Goal: Transaction & Acquisition: Download file/media

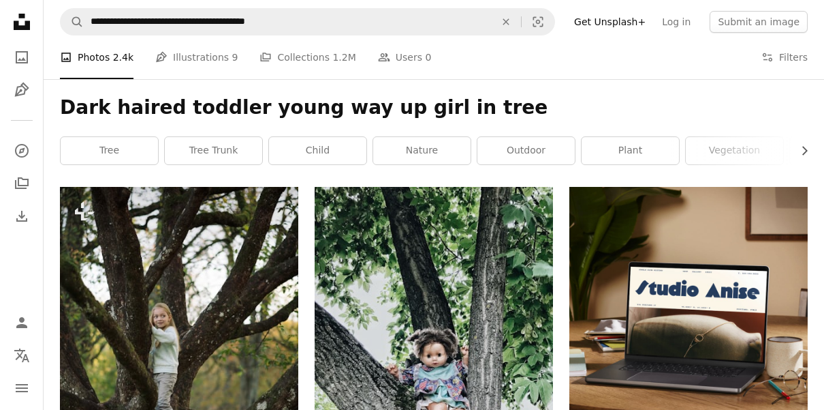
scroll to position [1787, 0]
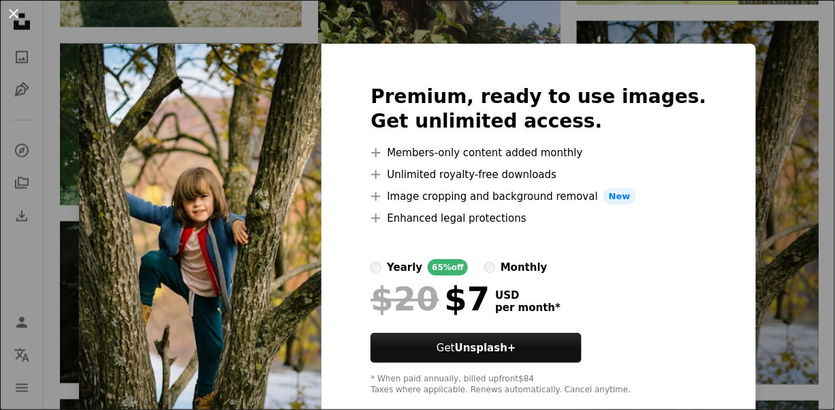
click at [16, 8] on button "An X shape" at bounding box center [13, 13] width 16 height 16
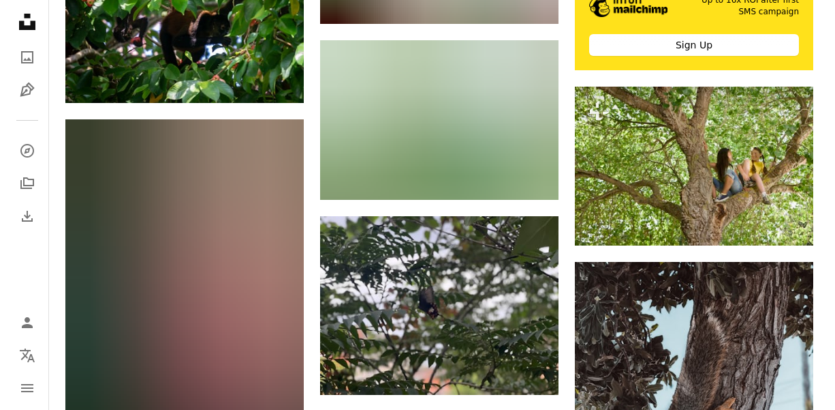
scroll to position [4270, 0]
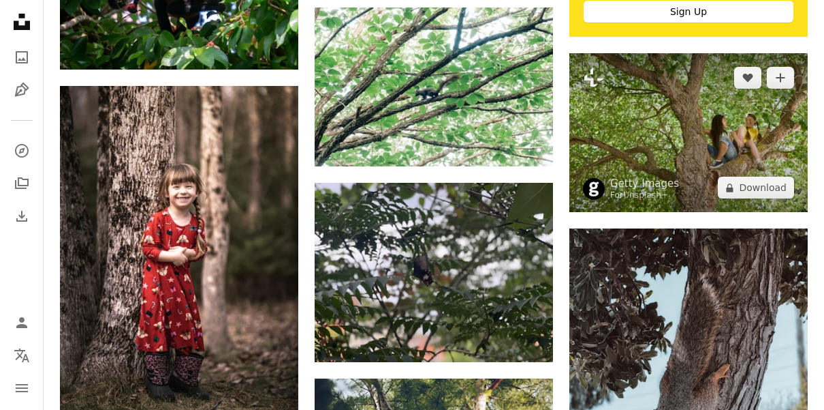
click at [690, 155] on img at bounding box center [689, 132] width 238 height 159
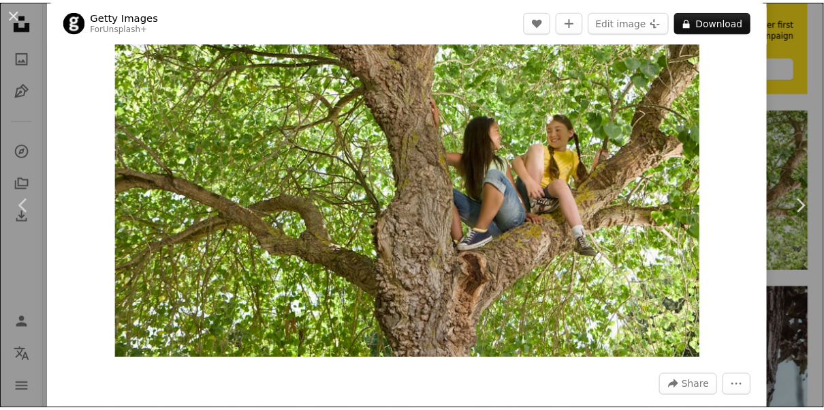
scroll to position [64, 0]
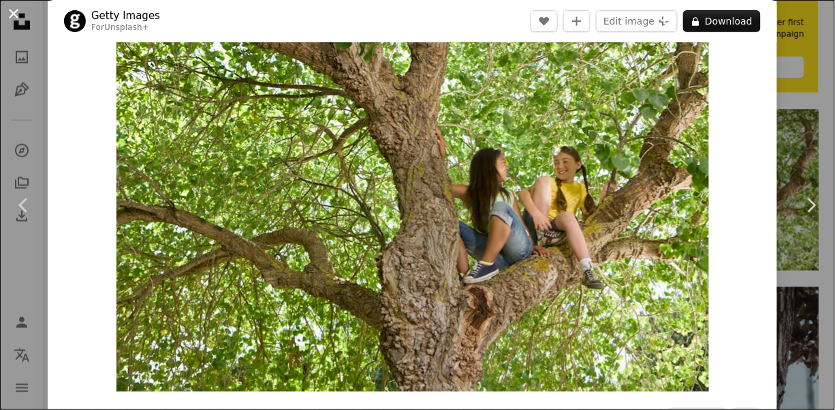
click at [19, 12] on button "An X shape" at bounding box center [13, 13] width 16 height 16
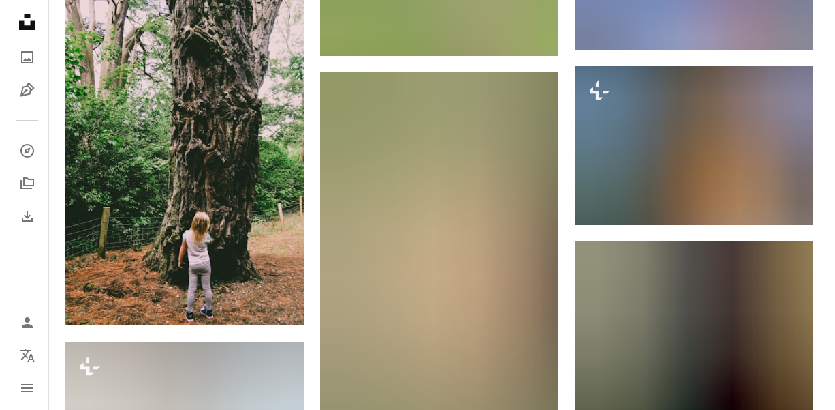
scroll to position [5087, 0]
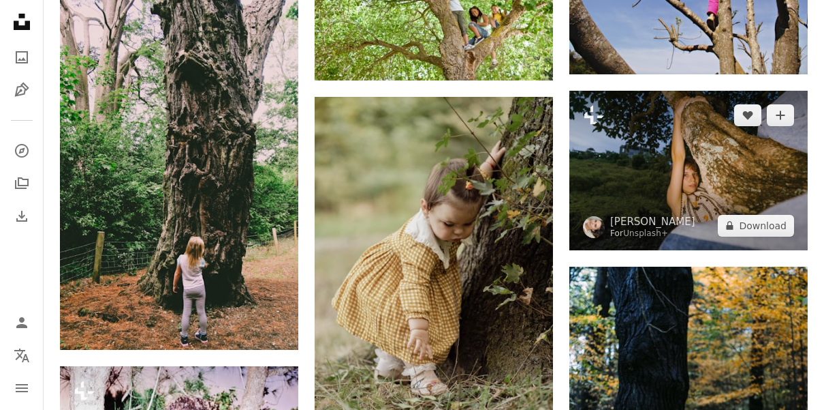
click at [697, 168] on img at bounding box center [689, 170] width 238 height 159
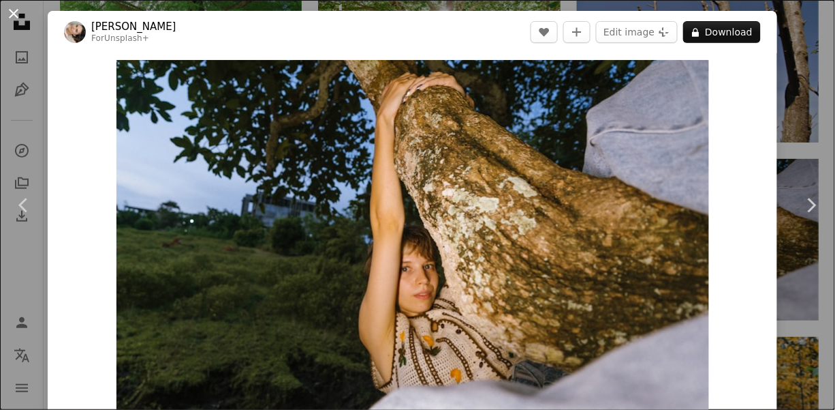
click at [11, 7] on button "An X shape" at bounding box center [13, 13] width 16 height 16
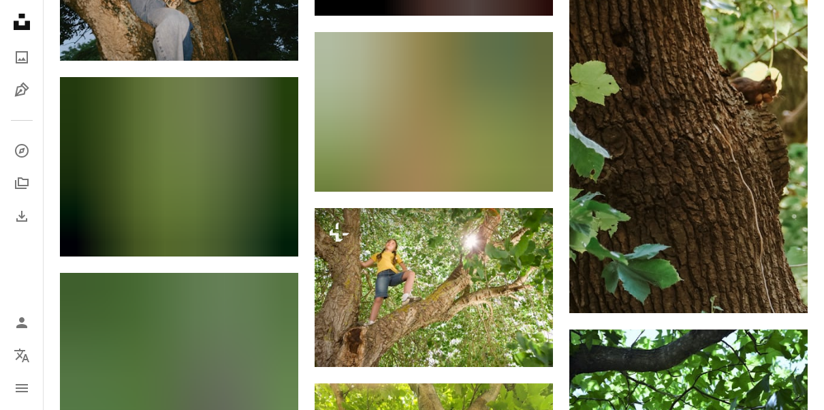
scroll to position [7238, 0]
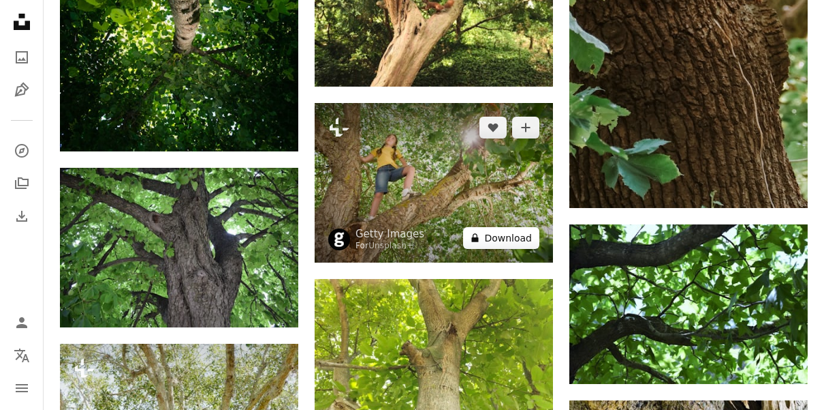
click at [510, 237] on button "A lock Download" at bounding box center [501, 238] width 76 height 22
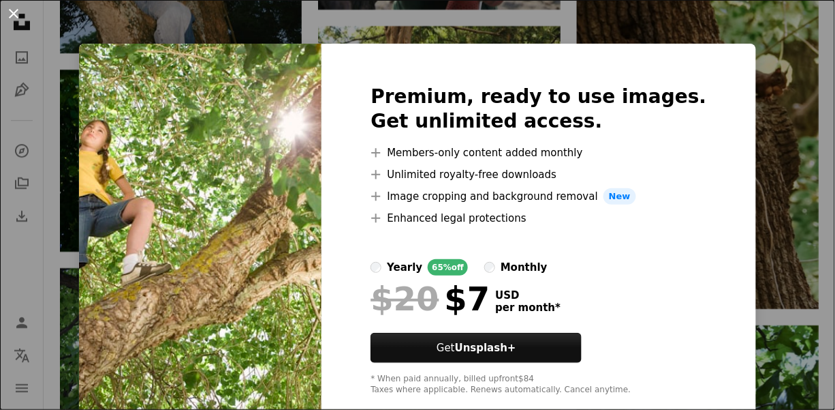
click at [5, 14] on button "An X shape" at bounding box center [13, 13] width 16 height 16
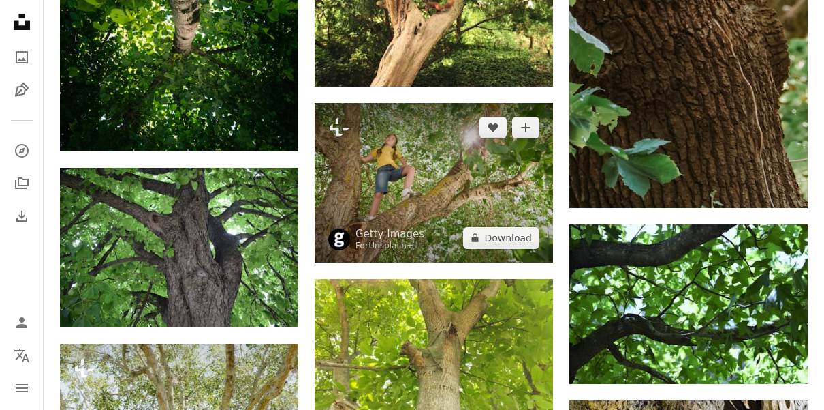
click at [418, 174] on img at bounding box center [434, 182] width 238 height 159
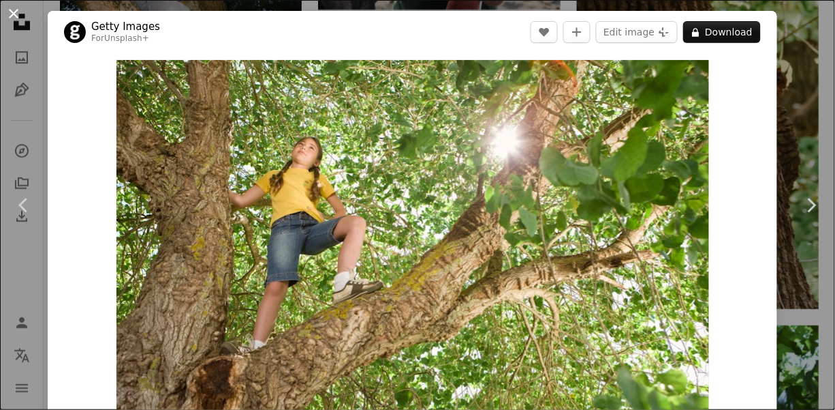
click at [15, 11] on button "An X shape" at bounding box center [13, 13] width 16 height 16
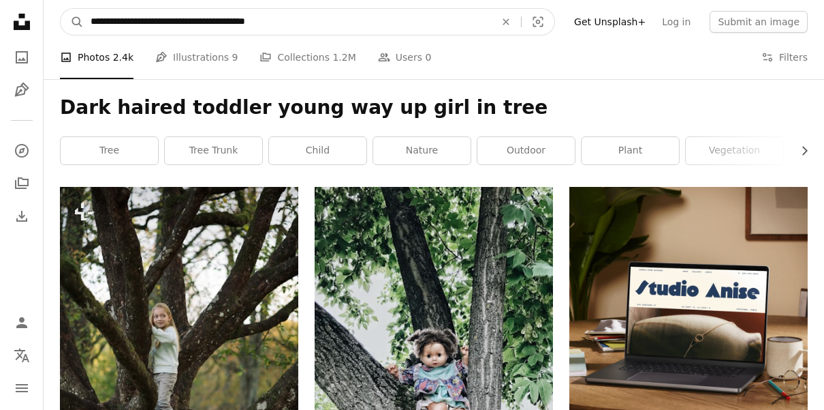
click at [296, 19] on input "**********" at bounding box center [287, 22] width 407 height 26
drag, startPoint x: 234, startPoint y: 19, endPoint x: 205, endPoint y: 18, distance: 28.7
click at [205, 18] on input "**********" at bounding box center [287, 22] width 407 height 26
click at [209, 22] on input "**********" at bounding box center [287, 22] width 407 height 26
click at [202, 24] on input "**********" at bounding box center [287, 22] width 407 height 26
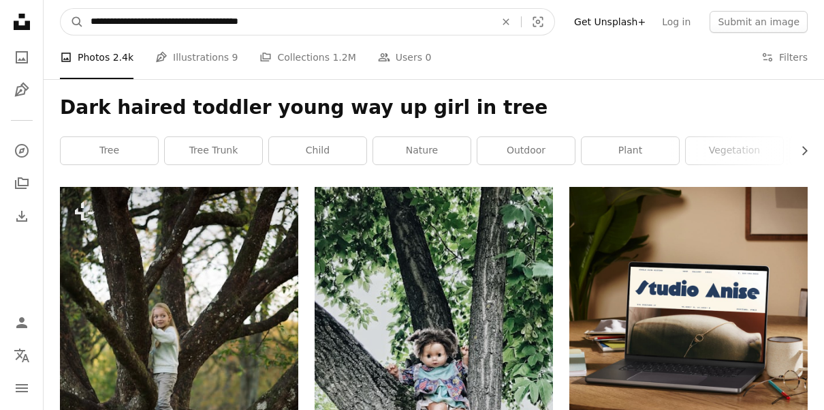
click at [217, 19] on input "**********" at bounding box center [287, 22] width 407 height 26
paste input "******"
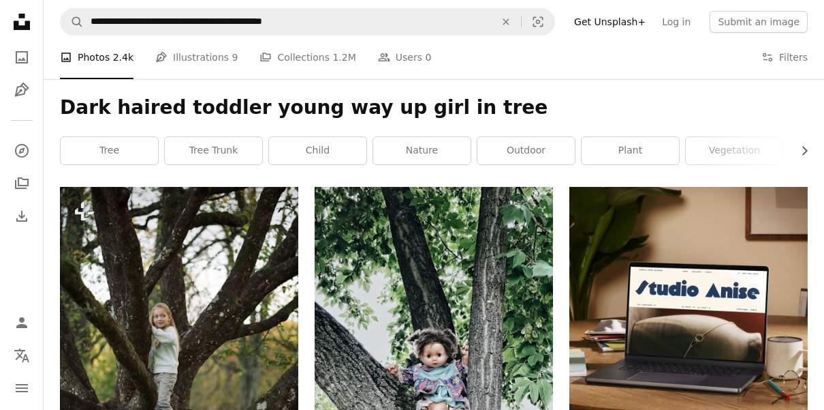
drag, startPoint x: 514, startPoint y: 84, endPoint x: 470, endPoint y: 87, distance: 43.7
click at [492, 97] on div "Dark haired toddler young way up girl in tree Chevron right tree tree trunk chi…" at bounding box center [434, 133] width 781 height 108
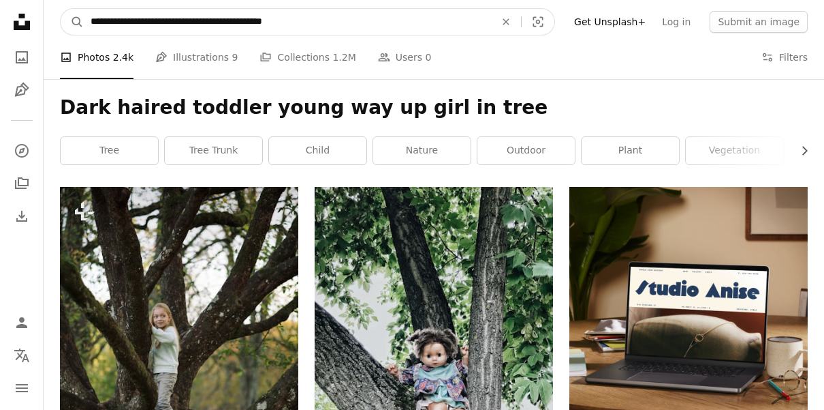
click at [266, 25] on input "**********" at bounding box center [287, 22] width 407 height 26
type input "**********"
click button "A magnifying glass" at bounding box center [72, 22] width 23 height 26
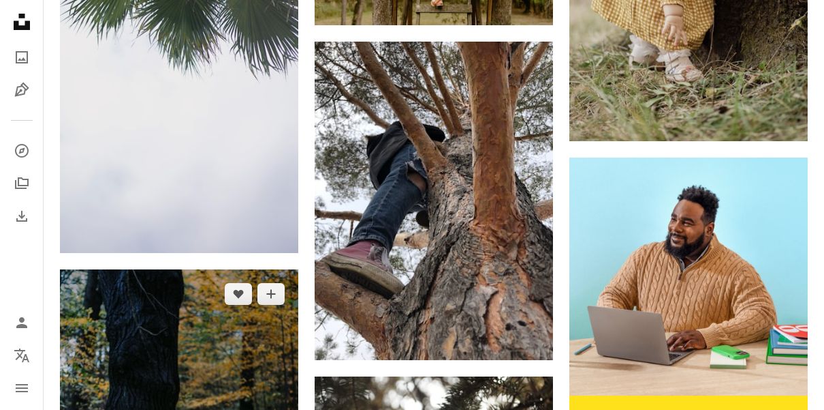
scroll to position [4300, 0]
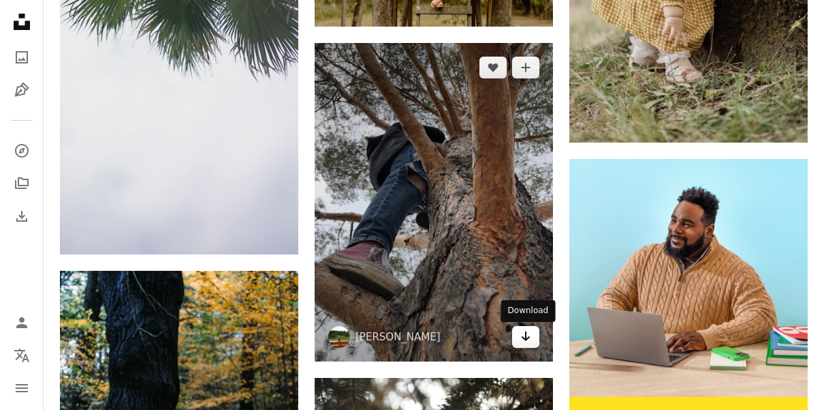
click at [527, 337] on icon "Arrow pointing down" at bounding box center [526, 336] width 11 height 16
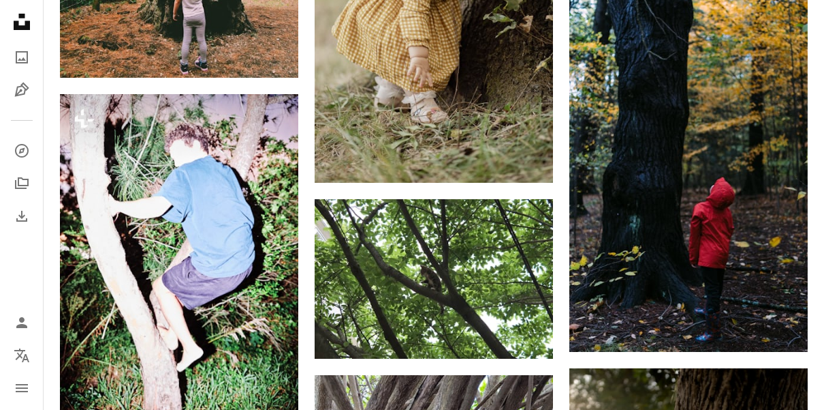
scroll to position [5360, 0]
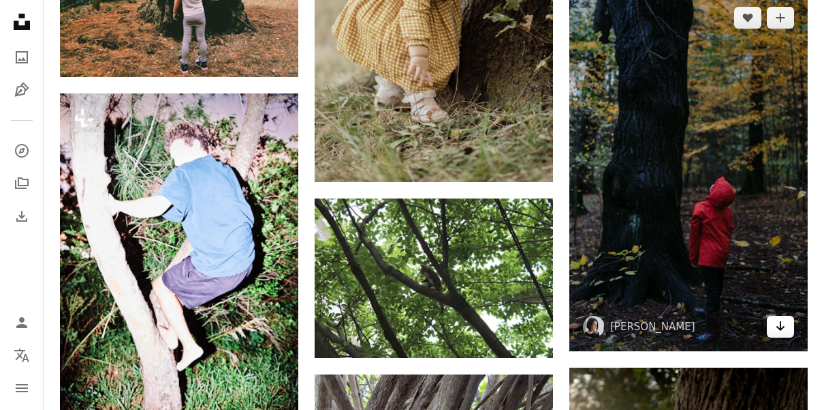
click at [782, 322] on icon "Arrow pointing down" at bounding box center [780, 326] width 11 height 16
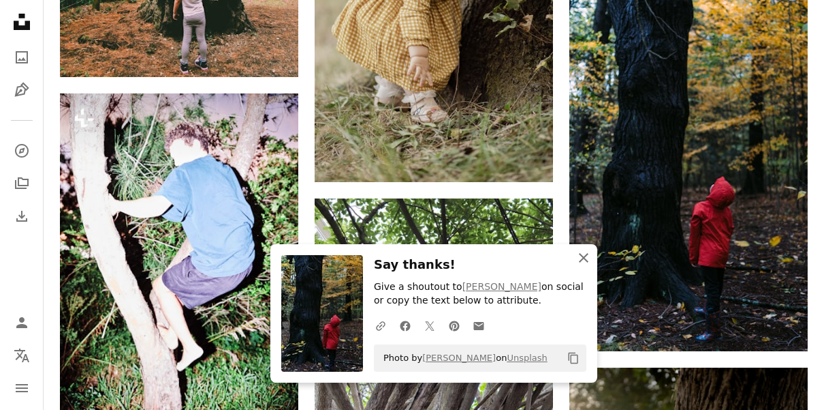
click at [584, 255] on icon "An X shape" at bounding box center [584, 257] width 16 height 16
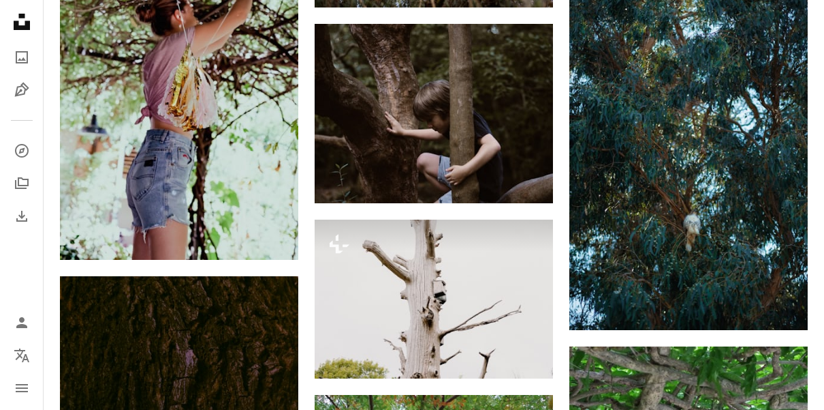
scroll to position [11265, 0]
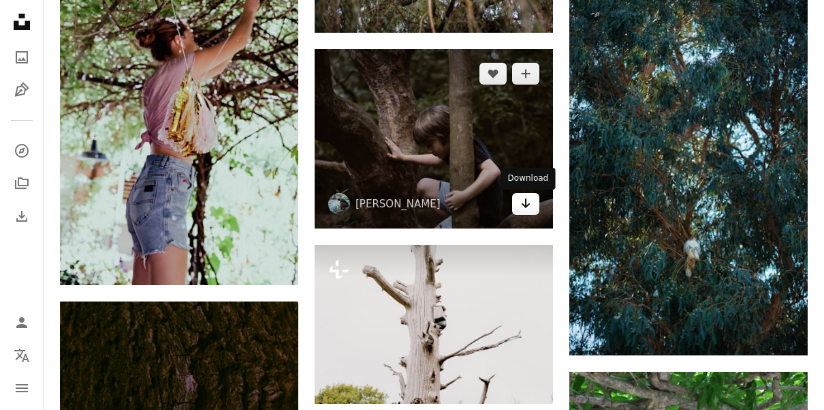
click at [525, 202] on icon "Arrow pointing down" at bounding box center [526, 203] width 11 height 16
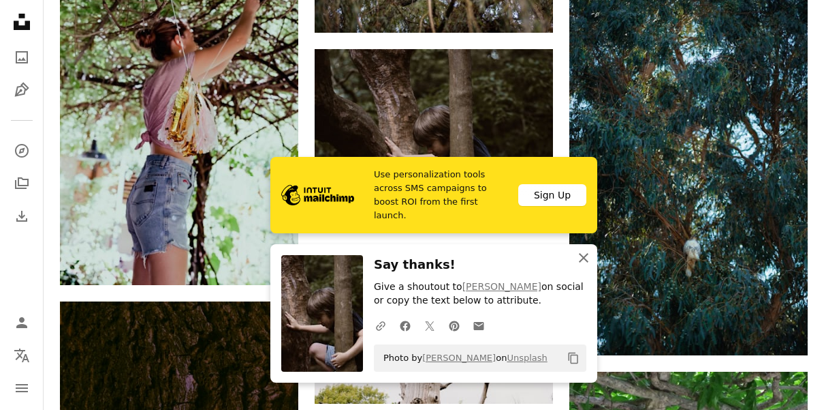
click at [580, 254] on icon "button" at bounding box center [584, 258] width 10 height 10
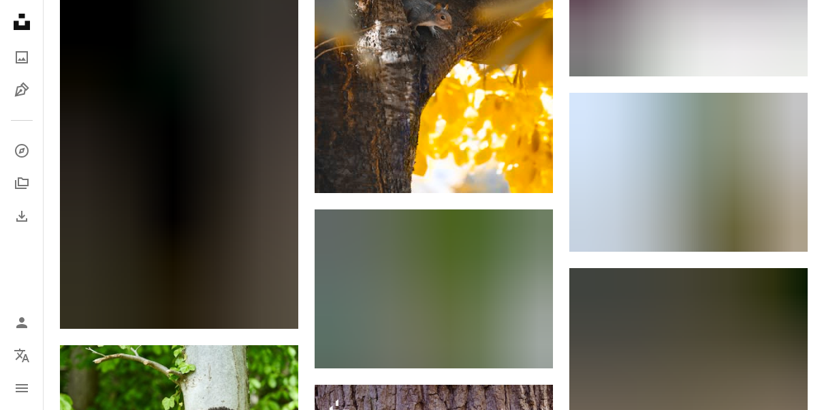
scroll to position [0, 0]
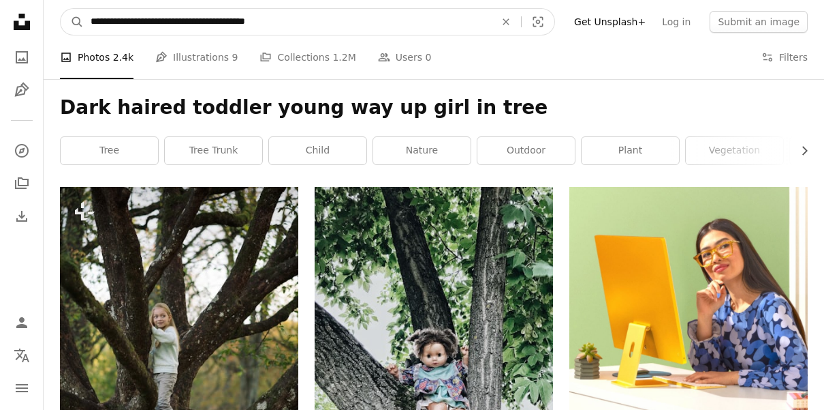
click at [296, 28] on input "**********" at bounding box center [287, 22] width 407 height 26
click at [90, 24] on input "**********" at bounding box center [287, 22] width 407 height 26
type input "**********"
click button "A magnifying glass" at bounding box center [72, 22] width 23 height 26
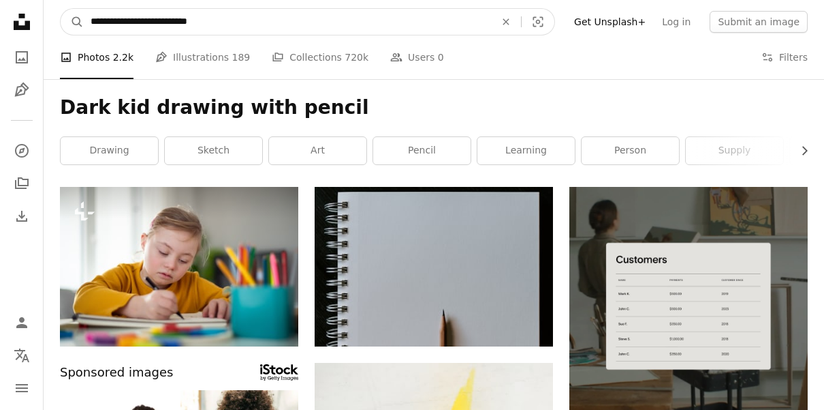
drag, startPoint x: 107, startPoint y: 20, endPoint x: 118, endPoint y: 25, distance: 11.9
click at [109, 21] on input "**********" at bounding box center [287, 22] width 407 height 26
click at [207, 20] on input "**********" at bounding box center [287, 22] width 407 height 26
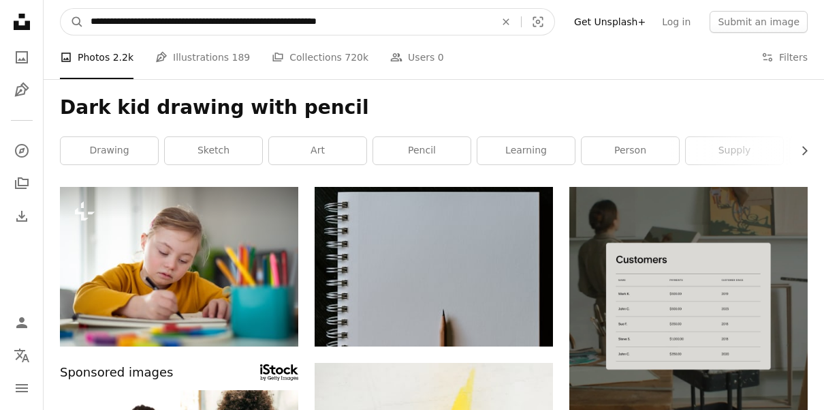
type input "**********"
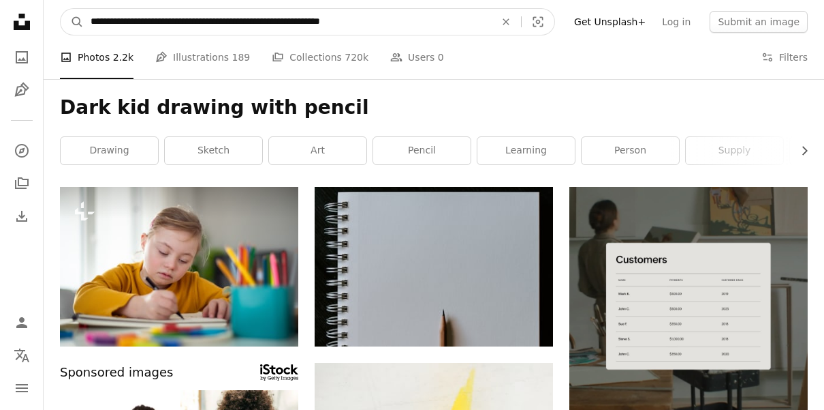
click button "A magnifying glass" at bounding box center [72, 22] width 23 height 26
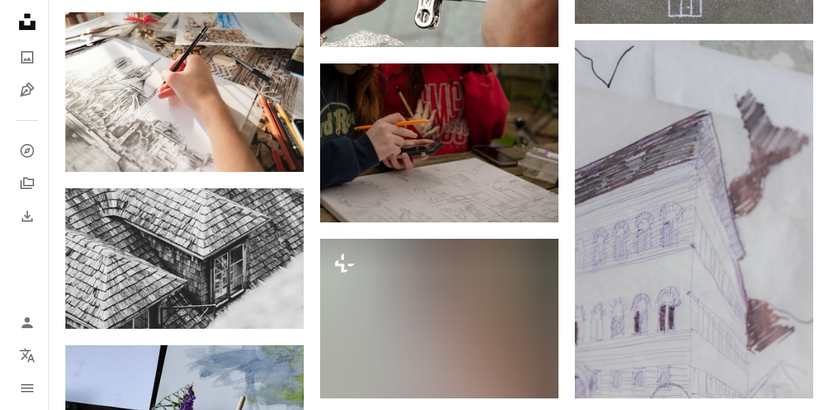
scroll to position [707, 0]
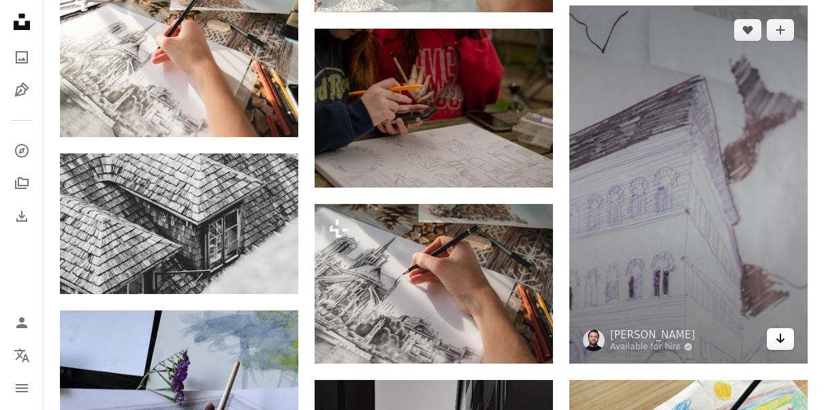
click at [781, 337] on icon "Download" at bounding box center [781, 338] width 9 height 10
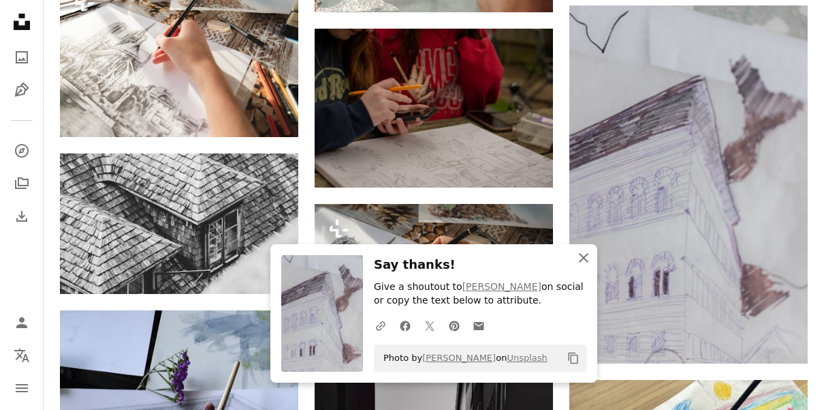
click at [582, 259] on icon "button" at bounding box center [584, 258] width 10 height 10
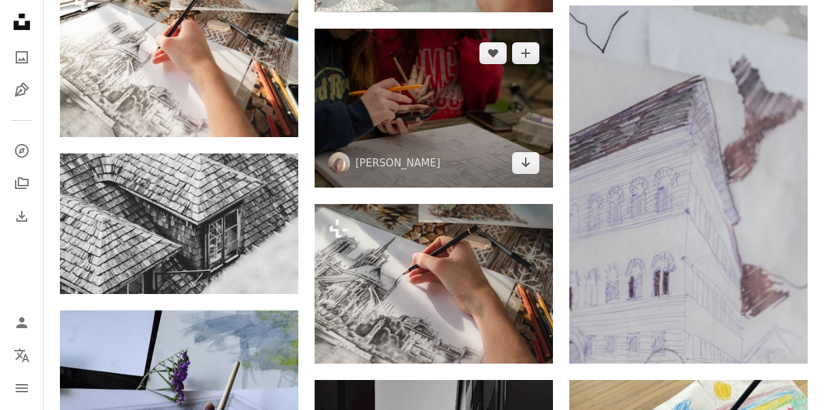
click at [444, 149] on img at bounding box center [434, 108] width 238 height 159
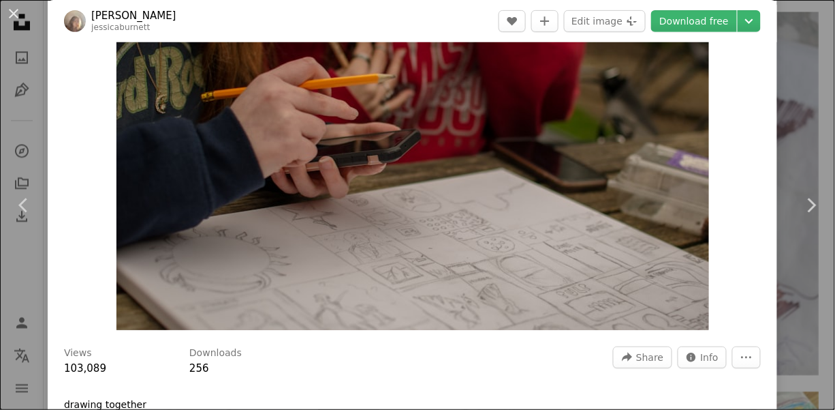
scroll to position [135, 0]
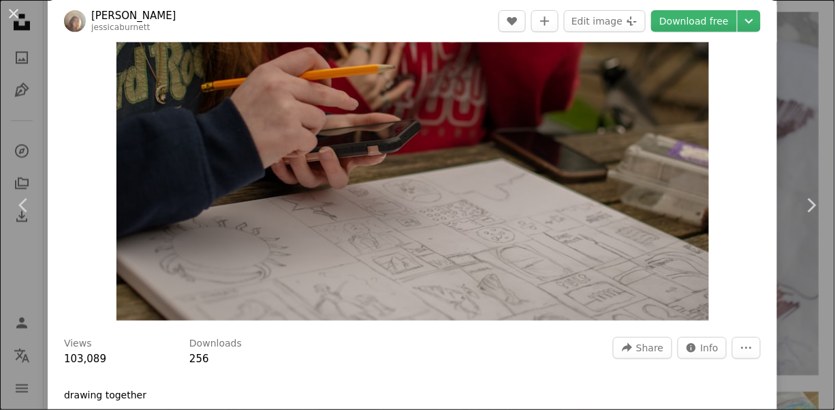
click at [491, 254] on img "Zoom in on this image" at bounding box center [413, 122] width 593 height 395
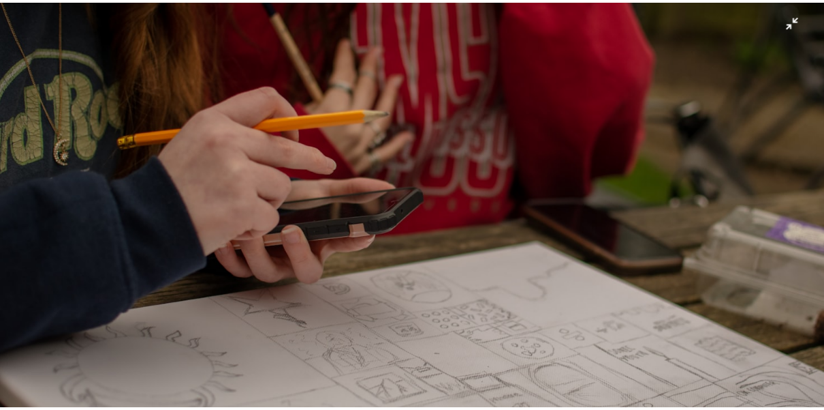
scroll to position [132, 0]
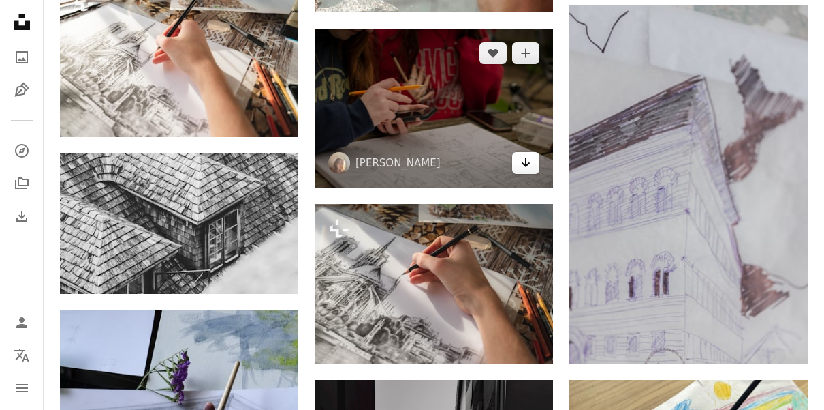
click at [526, 159] on icon "Download" at bounding box center [526, 162] width 9 height 10
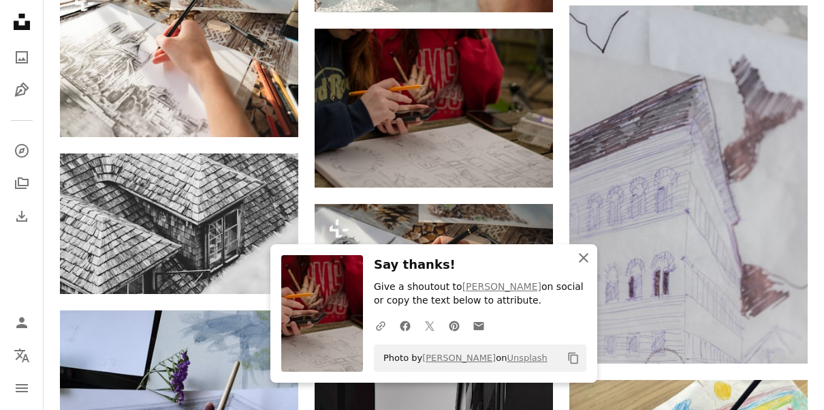
click at [589, 255] on icon "An X shape" at bounding box center [584, 257] width 16 height 16
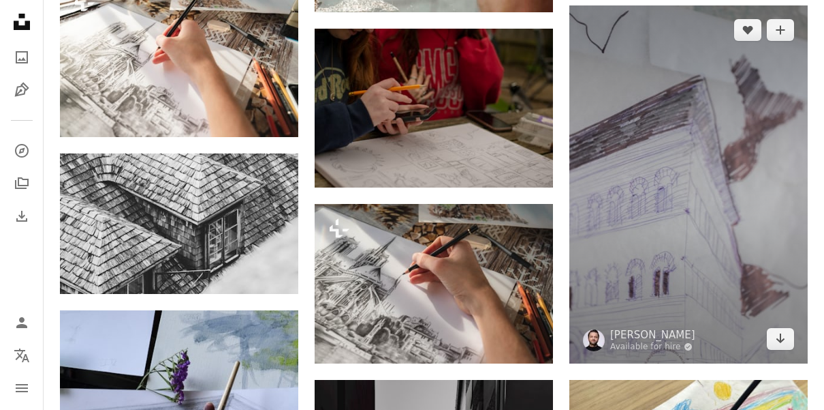
scroll to position [1065, 0]
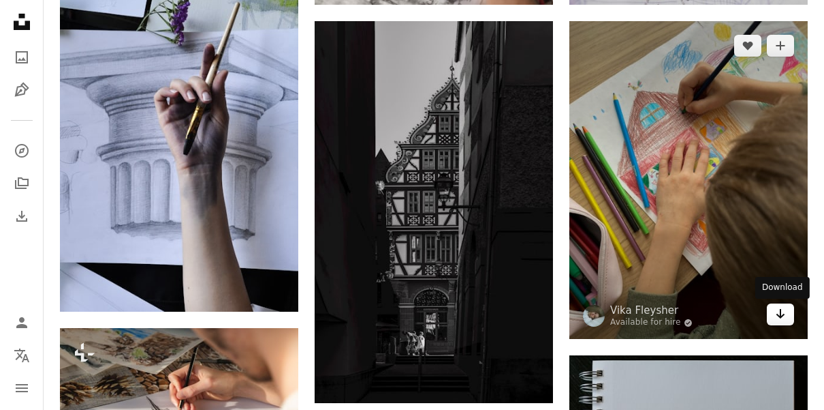
click at [773, 312] on link "Arrow pointing down" at bounding box center [780, 314] width 27 height 22
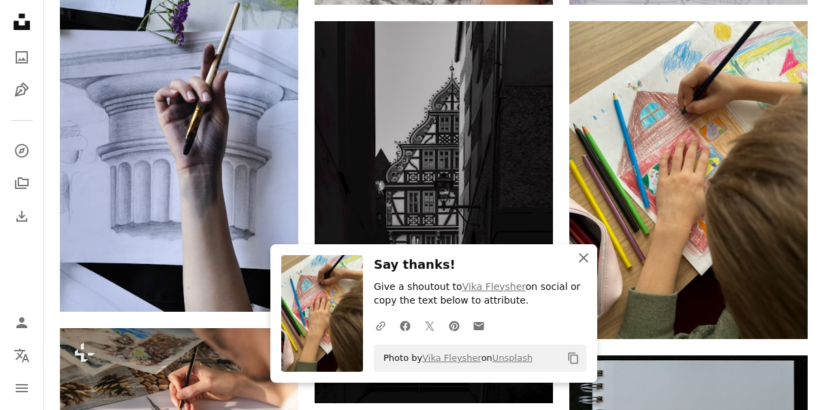
click at [580, 253] on icon "button" at bounding box center [584, 258] width 10 height 10
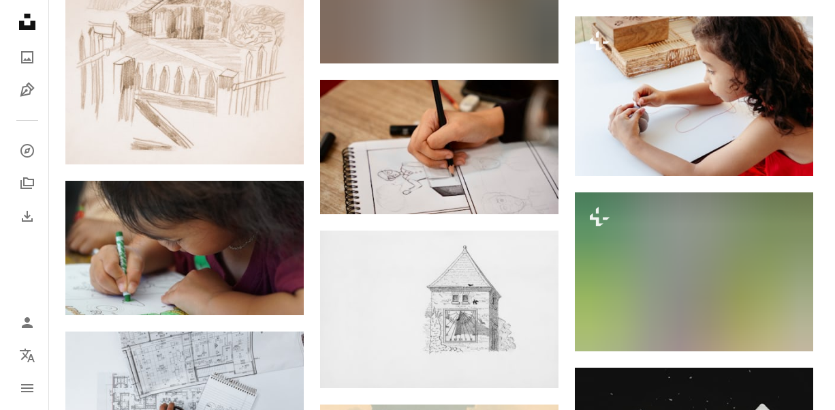
scroll to position [1549, 0]
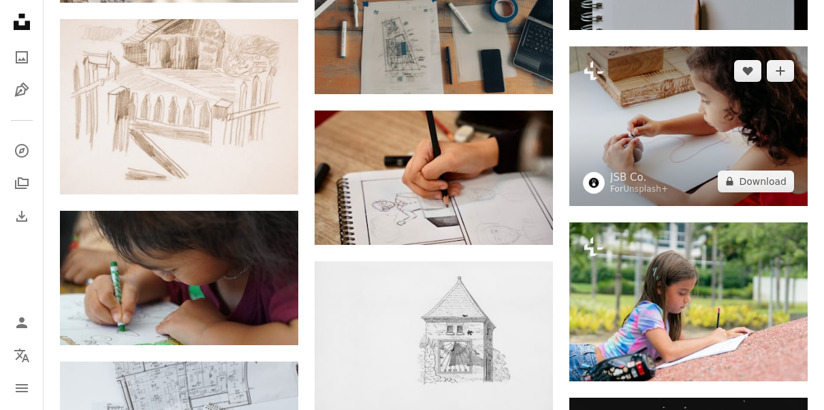
click at [707, 152] on img at bounding box center [689, 125] width 238 height 159
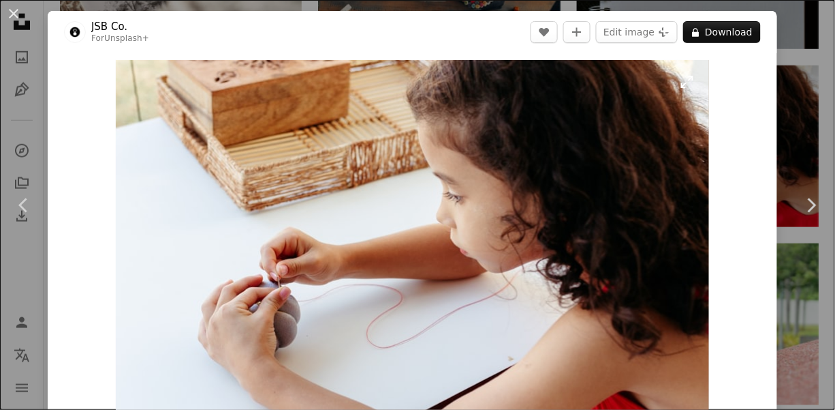
click at [337, 337] on img "Zoom in on this image" at bounding box center [412, 258] width 593 height 396
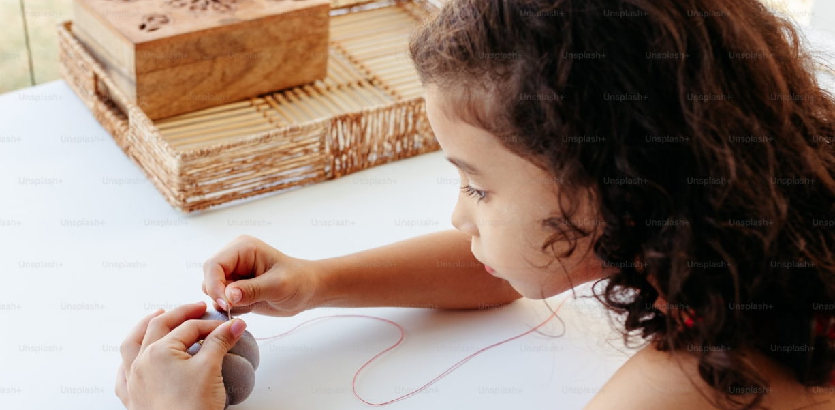
scroll to position [66, 0]
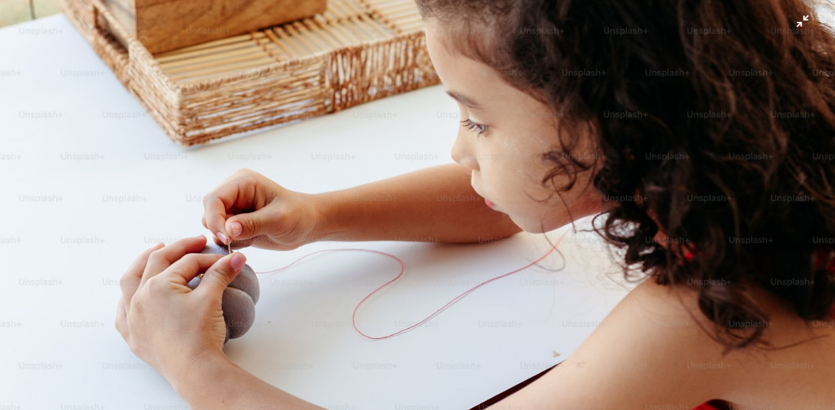
click at [624, 86] on img "Zoom out on this image" at bounding box center [417, 212] width 837 height 558
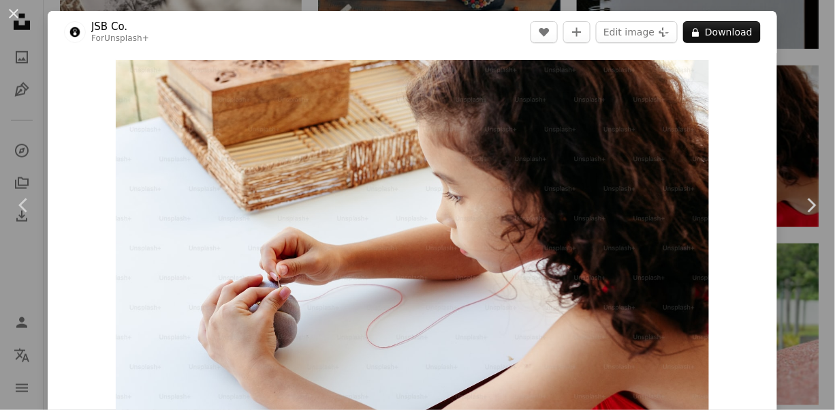
scroll to position [46, 0]
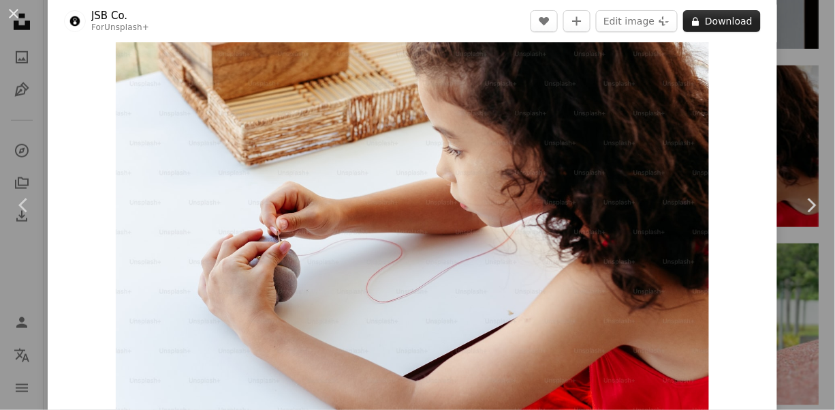
click at [719, 25] on button "A lock Download" at bounding box center [722, 21] width 78 height 22
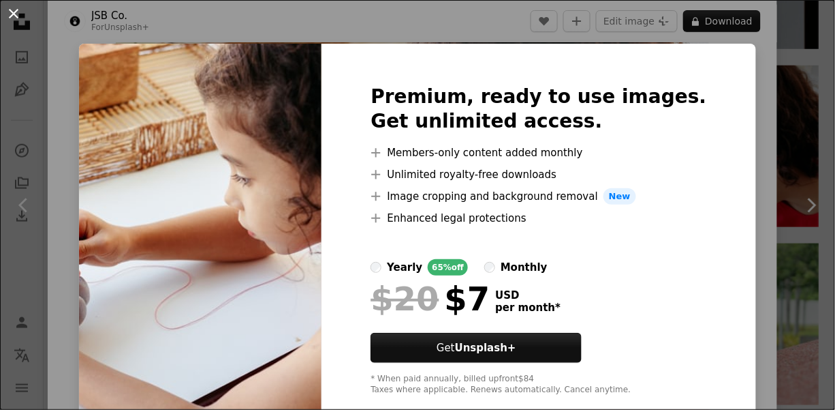
click at [11, 7] on button "An X shape" at bounding box center [13, 13] width 16 height 16
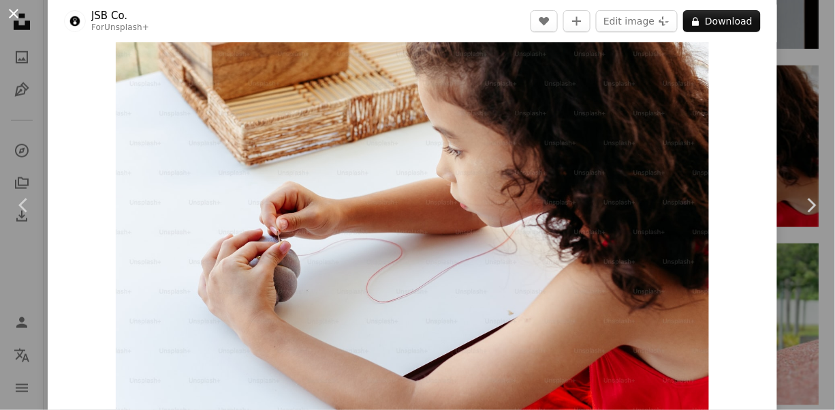
click at [10, 9] on button "An X shape" at bounding box center [13, 13] width 16 height 16
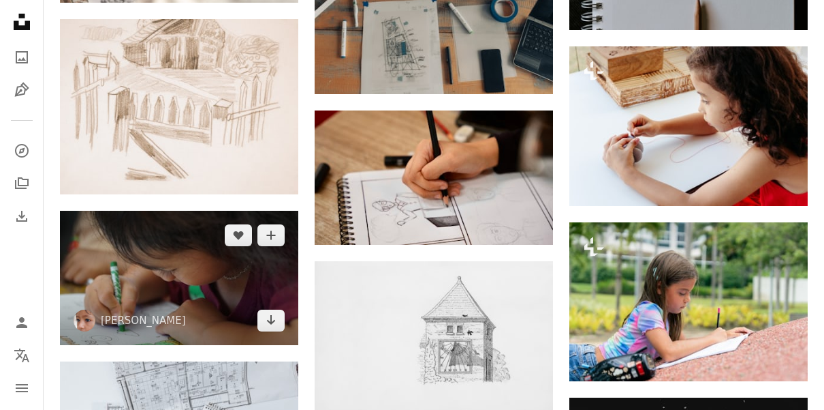
click at [191, 291] on img at bounding box center [179, 278] width 238 height 134
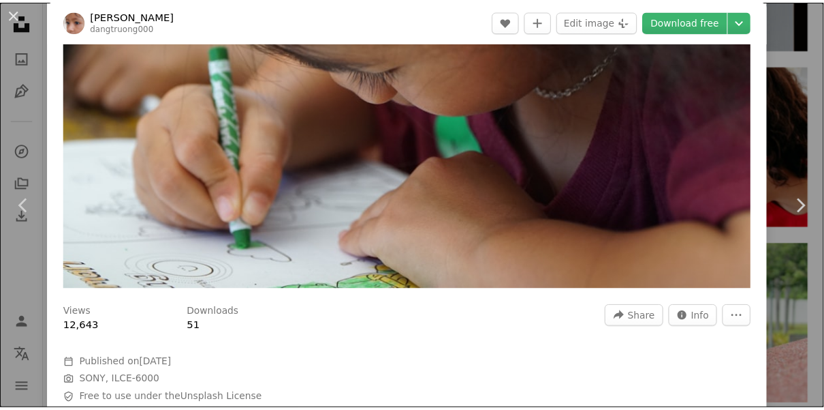
scroll to position [196, 0]
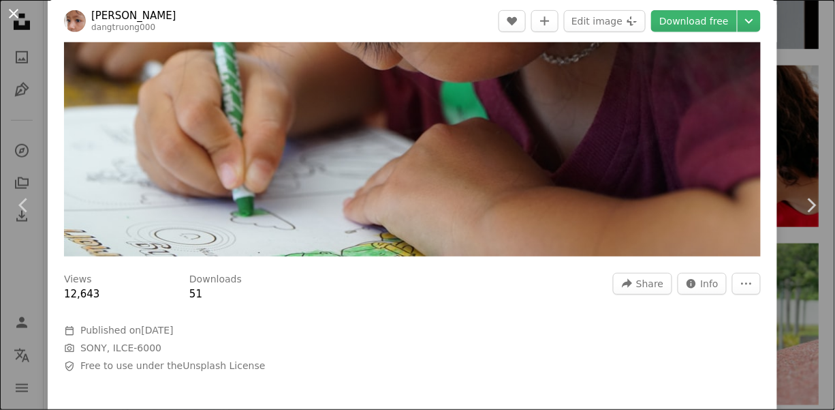
click at [20, 12] on button "An X shape" at bounding box center [13, 13] width 16 height 16
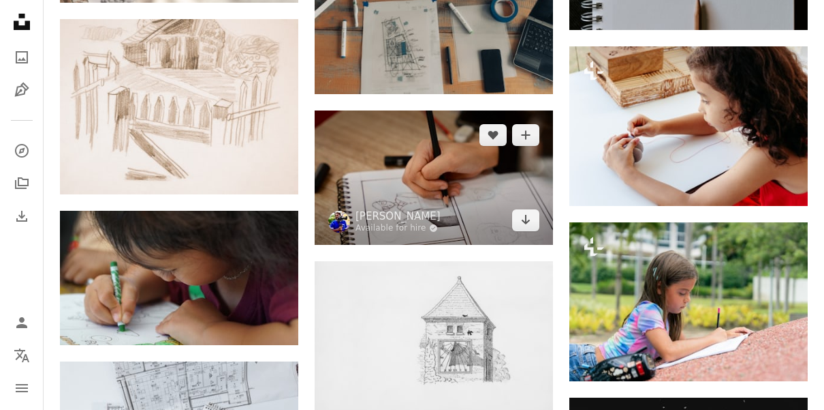
click at [478, 206] on img at bounding box center [434, 177] width 238 height 134
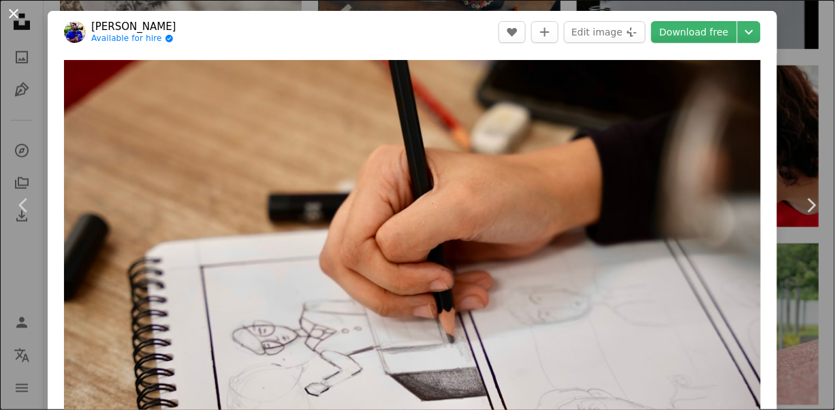
click at [8, 7] on button "An X shape" at bounding box center [13, 13] width 16 height 16
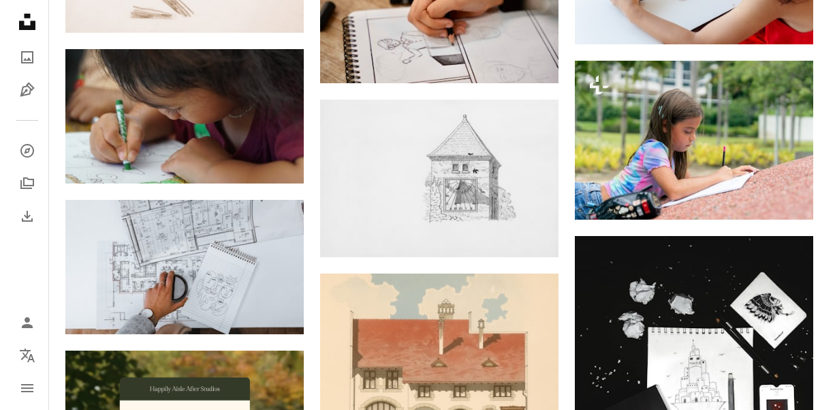
scroll to position [1753, 0]
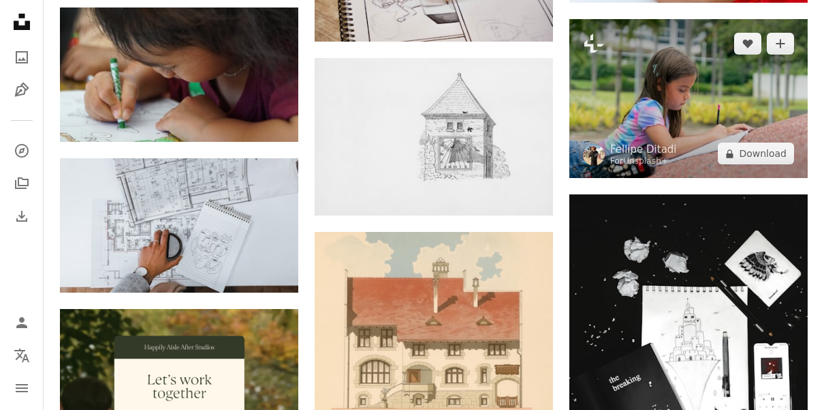
click at [684, 113] on img at bounding box center [689, 98] width 238 height 159
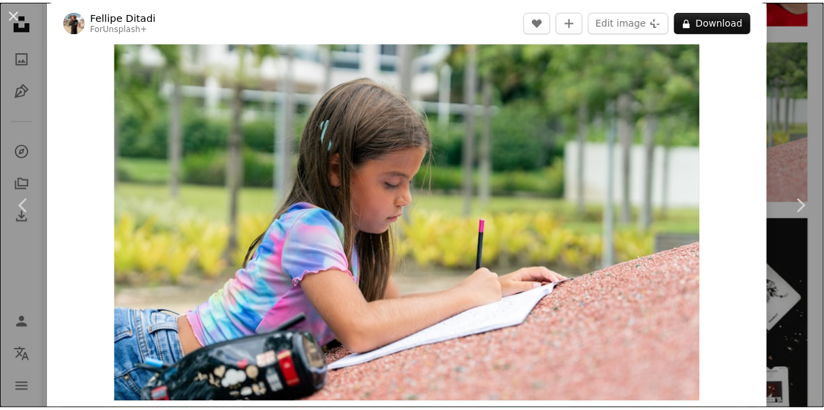
scroll to position [100, 0]
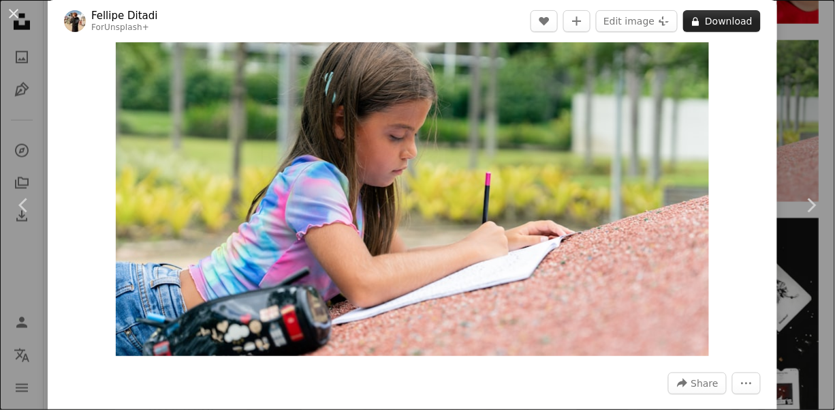
click at [732, 14] on button "A lock Download" at bounding box center [722, 21] width 78 height 22
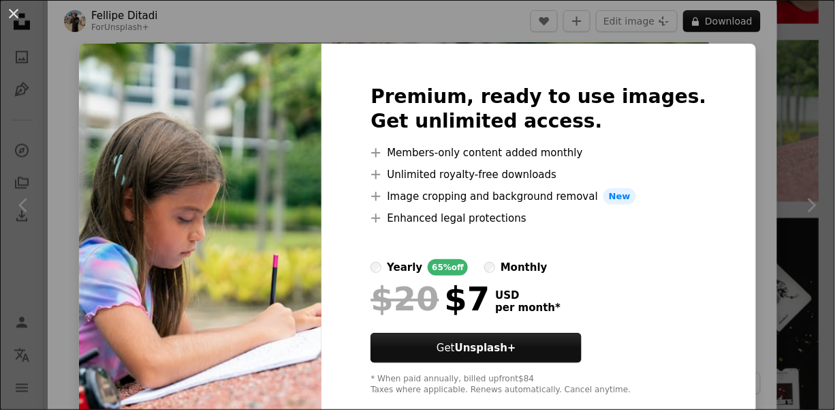
drag, startPoint x: 15, startPoint y: 5, endPoint x: 109, endPoint y: 21, distance: 95.3
click at [17, 5] on button "An X shape" at bounding box center [13, 13] width 16 height 16
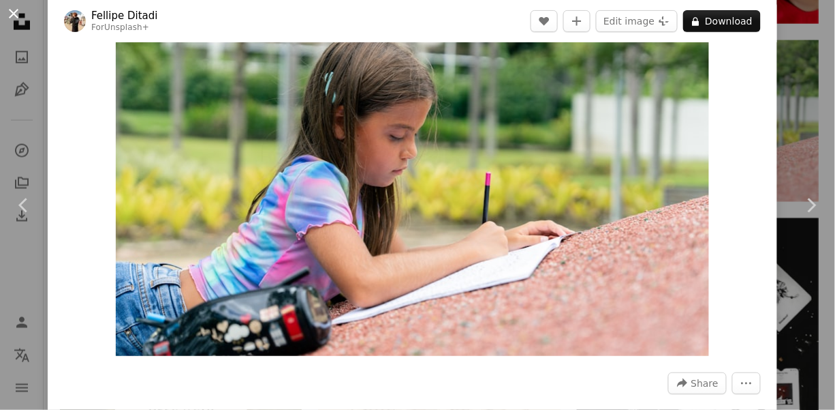
click at [10, 10] on button "An X shape" at bounding box center [13, 13] width 16 height 16
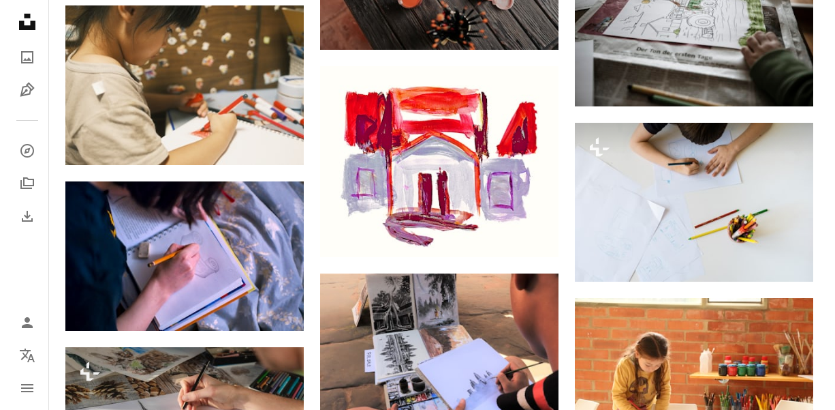
scroll to position [2661, 0]
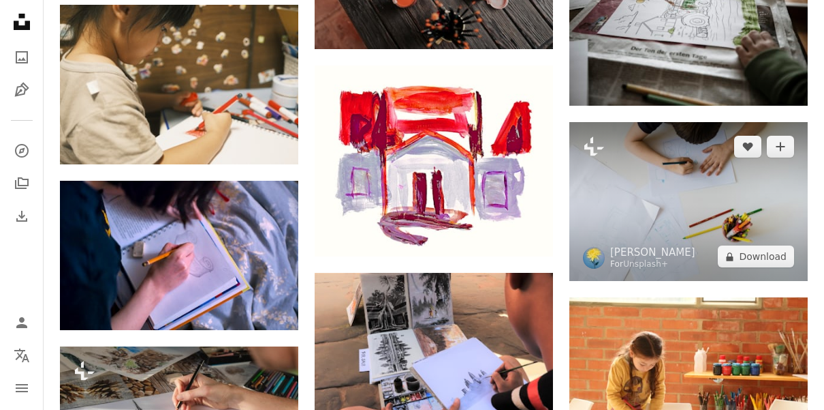
click at [700, 199] on img at bounding box center [689, 201] width 238 height 159
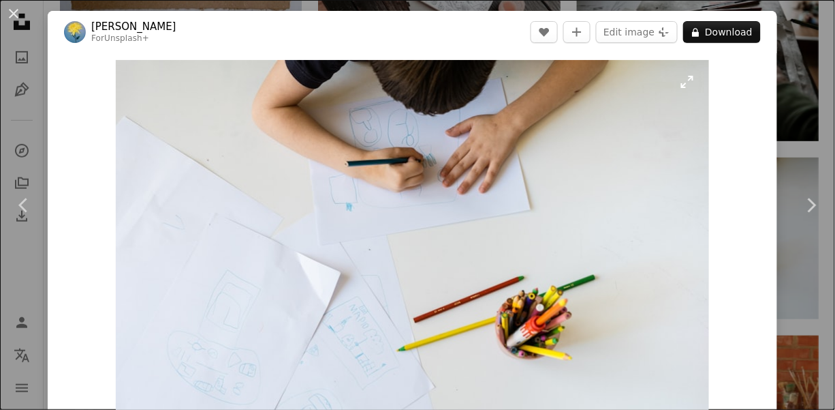
click at [417, 164] on img "Zoom in on this image" at bounding box center [412, 258] width 593 height 396
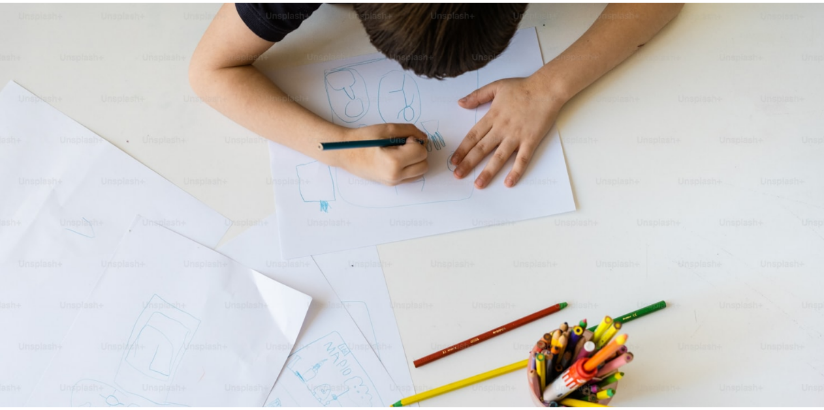
scroll to position [66, 0]
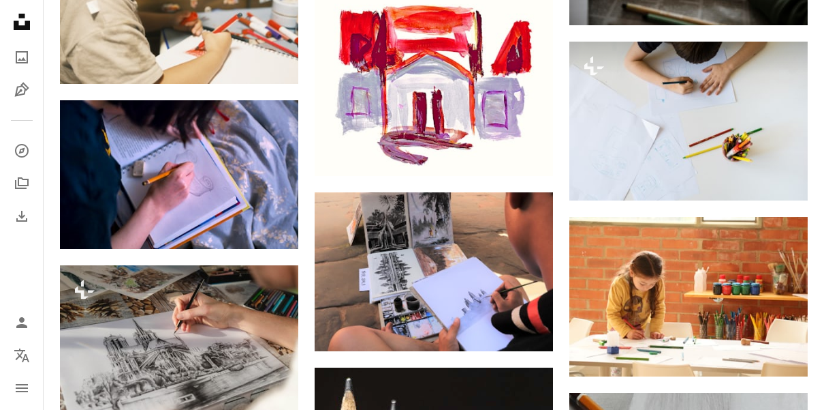
scroll to position [2782, 0]
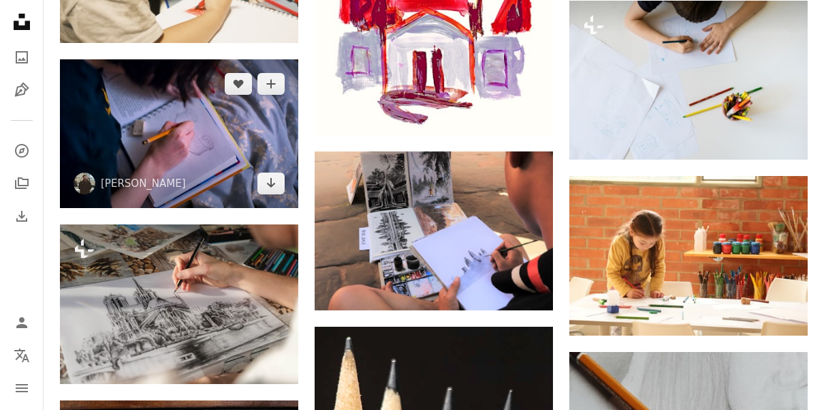
click at [189, 142] on img at bounding box center [179, 133] width 238 height 149
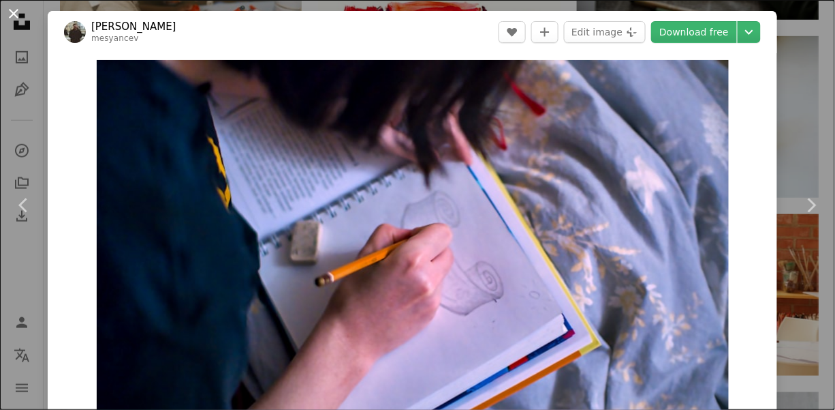
click at [9, 9] on button "An X shape" at bounding box center [13, 13] width 16 height 16
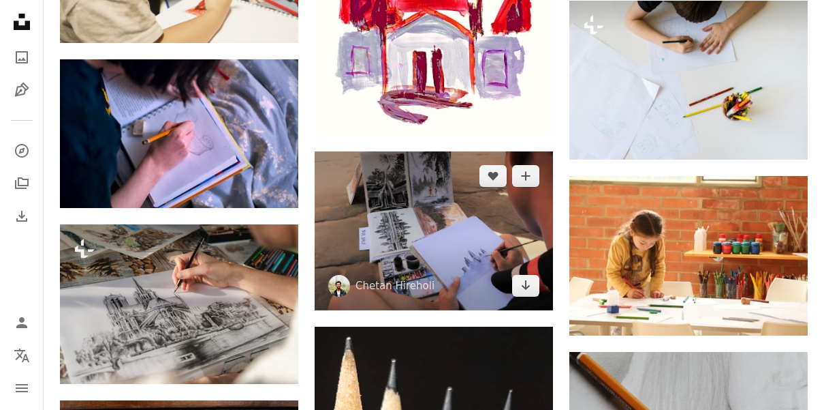
click at [452, 258] on img at bounding box center [434, 230] width 238 height 159
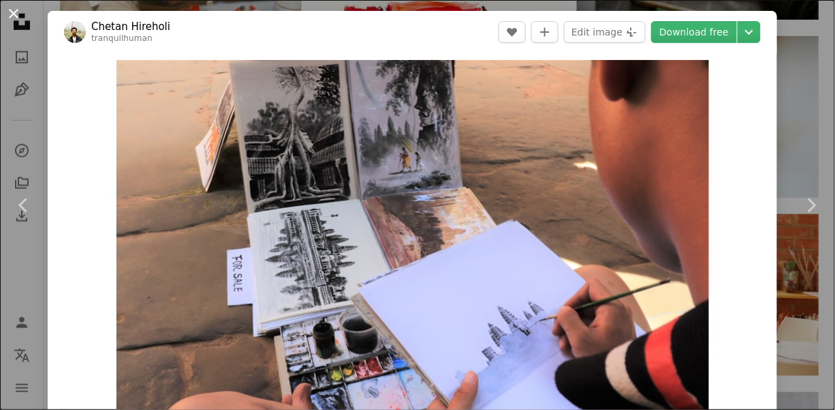
click at [10, 5] on button "An X shape" at bounding box center [13, 13] width 16 height 16
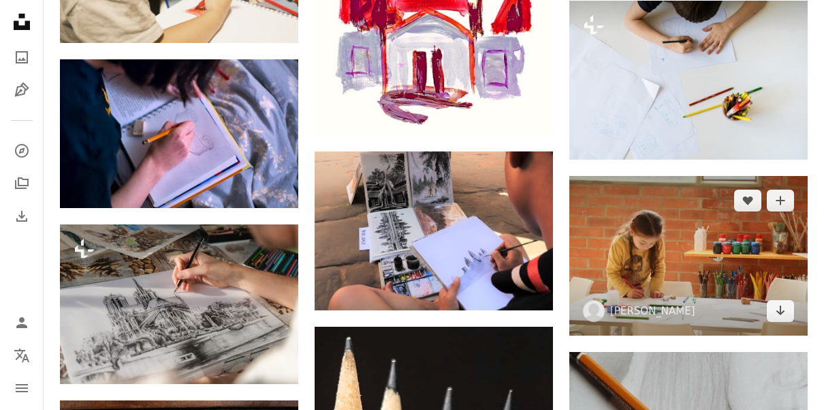
click at [662, 273] on img at bounding box center [689, 255] width 238 height 159
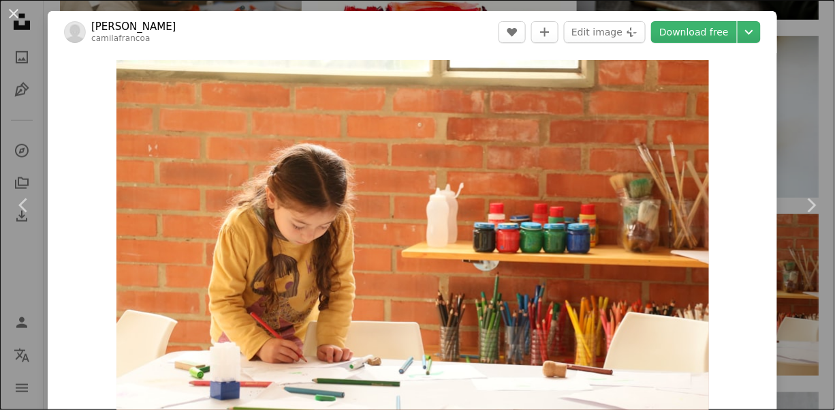
drag, startPoint x: 16, startPoint y: 10, endPoint x: 71, endPoint y: 8, distance: 55.2
click at [17, 11] on button "An X shape" at bounding box center [13, 13] width 16 height 16
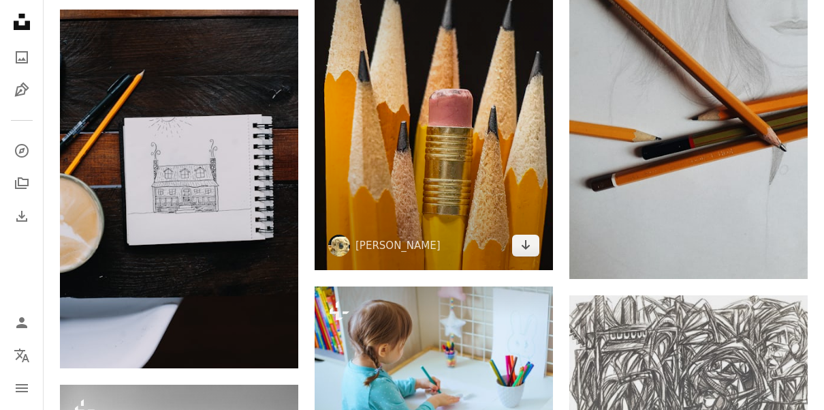
scroll to position [3176, 0]
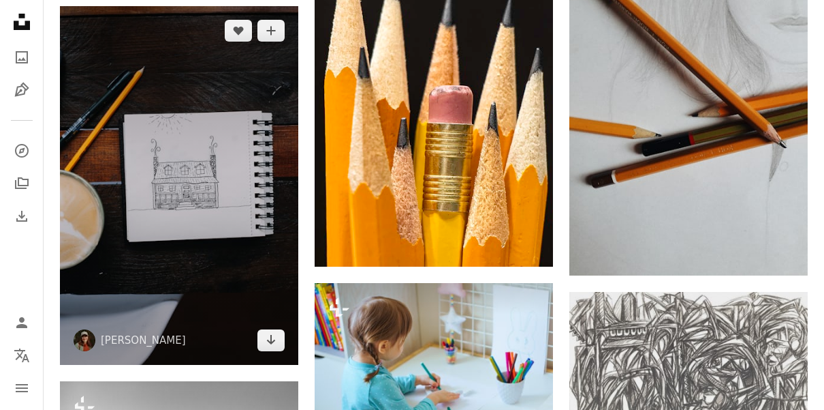
click at [187, 170] on img at bounding box center [179, 185] width 238 height 358
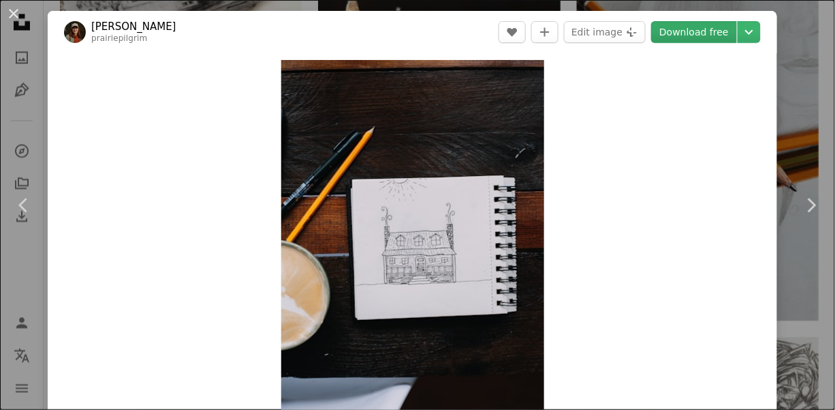
click at [703, 31] on link "Download free" at bounding box center [694, 32] width 86 height 22
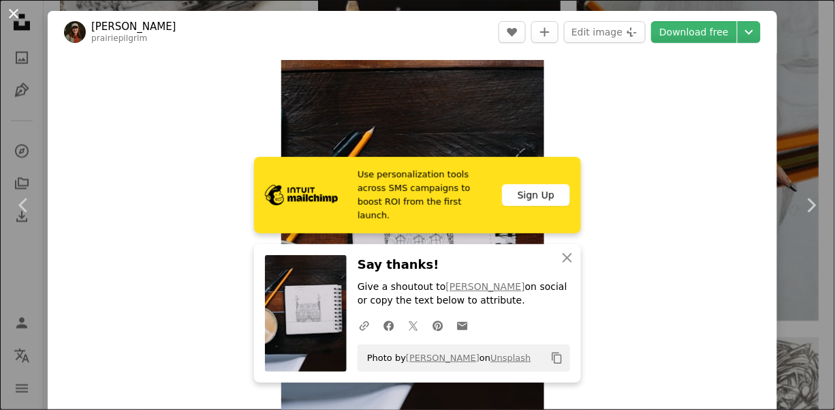
click at [11, 8] on button "An X shape" at bounding box center [13, 13] width 16 height 16
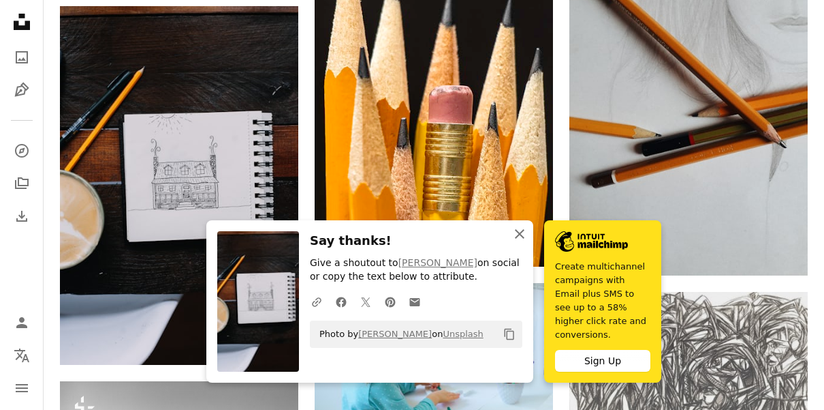
click at [519, 242] on icon "An X shape" at bounding box center [520, 234] width 16 height 16
